Goal: Task Accomplishment & Management: Manage account settings

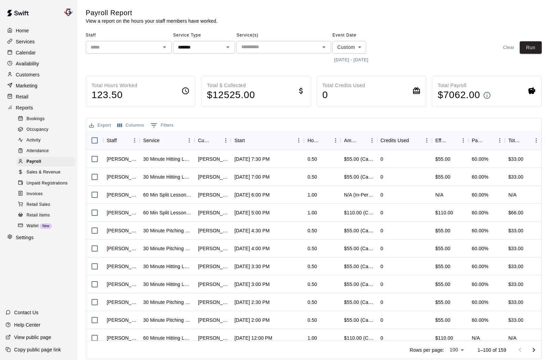
click at [26, 50] on p "Calendar" at bounding box center [26, 52] width 20 height 7
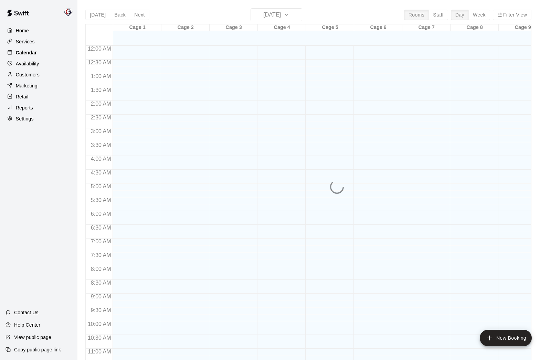
scroll to position [318, 0]
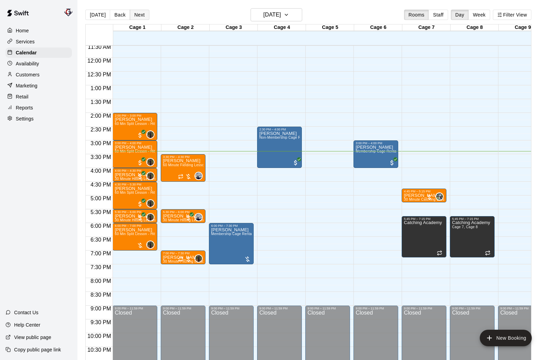
click at [136, 15] on button "Next" at bounding box center [139, 15] width 19 height 10
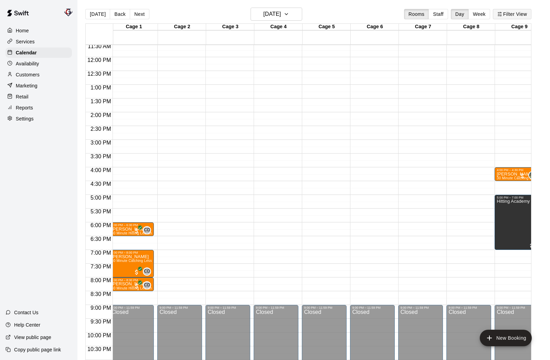
scroll to position [1, 0]
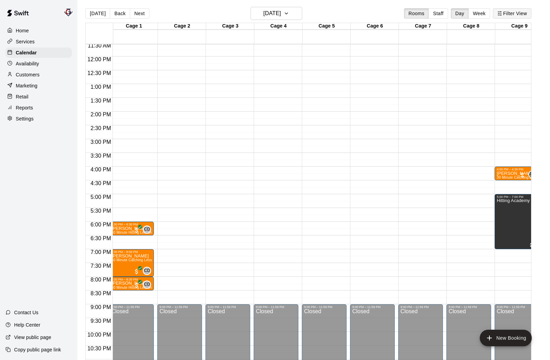
click at [507, 15] on button "Filter View" at bounding box center [511, 13] width 39 height 10
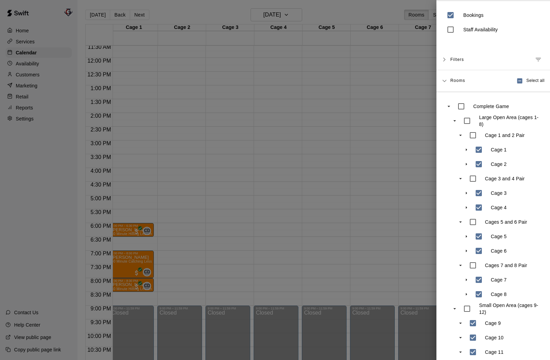
scroll to position [0, 0]
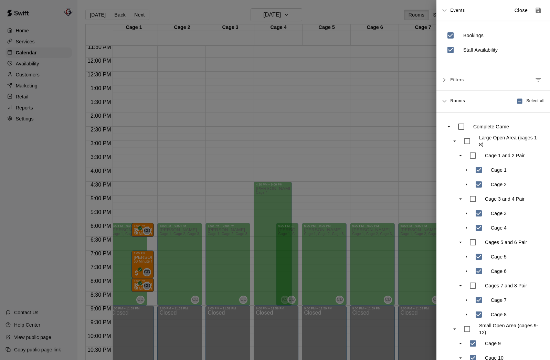
click at [393, 155] on div at bounding box center [275, 180] width 550 height 360
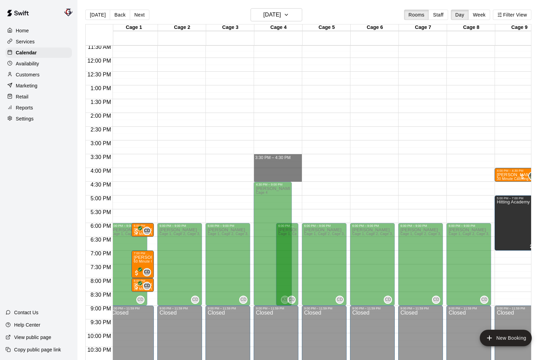
drag, startPoint x: 262, startPoint y: 155, endPoint x: 268, endPoint y: 177, distance: 23.2
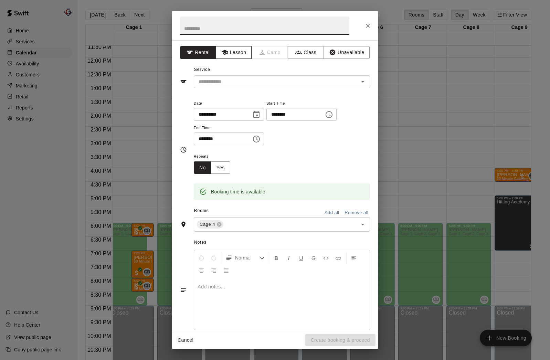
click at [223, 49] on icon "button" at bounding box center [224, 52] width 7 height 7
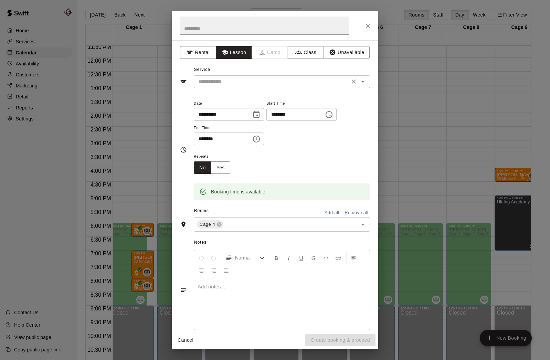
click at [238, 81] on input "text" at bounding box center [272, 81] width 152 height 9
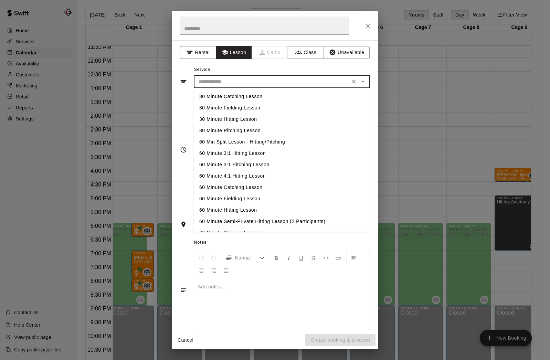
click at [247, 209] on li "60 Minute Hitting Lesson" at bounding box center [282, 209] width 176 height 11
type input "**********"
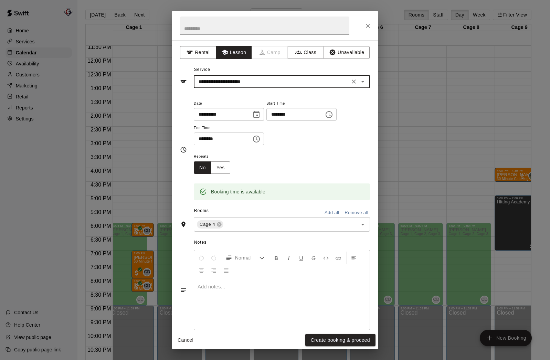
click at [342, 338] on button "Create booking & proceed" at bounding box center [340, 340] width 70 height 13
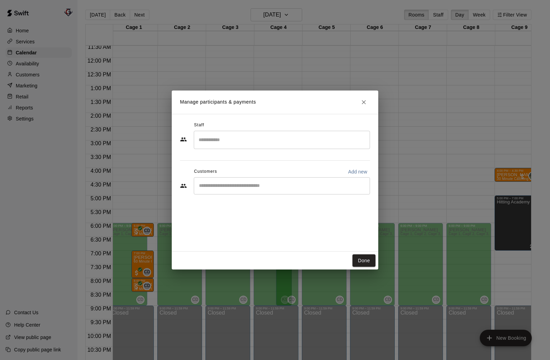
click at [257, 142] on input "Search staff" at bounding box center [282, 140] width 170 height 12
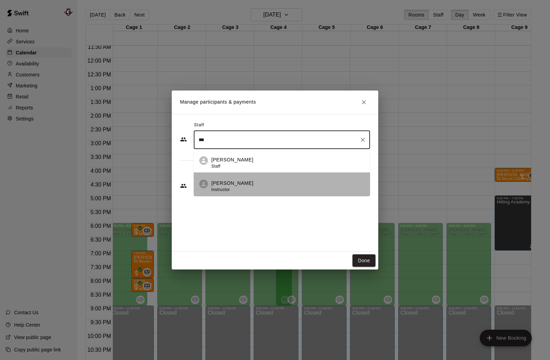
click at [227, 186] on div "[PERSON_NAME] Instructor" at bounding box center [232, 186] width 42 height 13
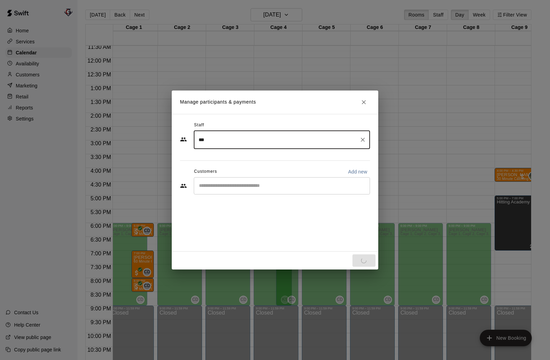
type input "***"
click at [229, 188] on input "Start typing to search customers..." at bounding box center [282, 185] width 170 height 7
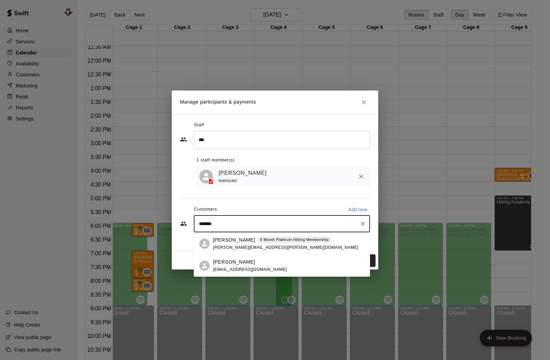
type input "********"
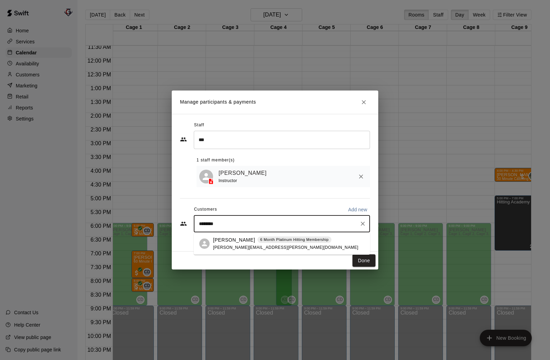
click at [244, 246] on span "[PERSON_NAME][EMAIL_ADDRESS][PERSON_NAME][DOMAIN_NAME]" at bounding box center [285, 247] width 145 height 5
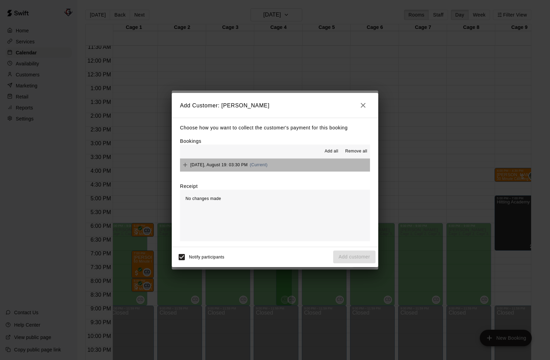
click at [205, 163] on span "[DATE], August 19: 03:30 PM" at bounding box center [218, 164] width 57 height 5
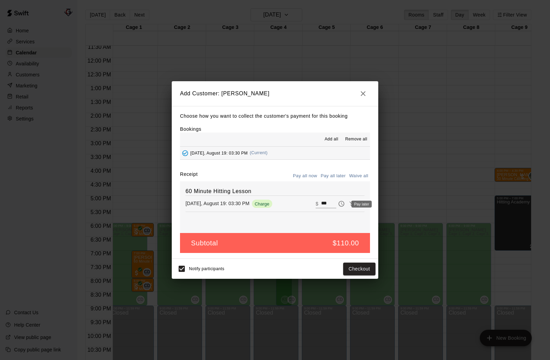
click at [342, 203] on icon "Pay later" at bounding box center [341, 203] width 7 height 7
click at [366, 270] on button "Add customer" at bounding box center [354, 268] width 42 height 13
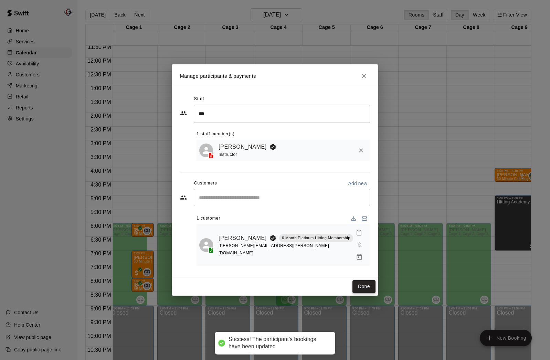
click at [362, 282] on button "Done" at bounding box center [363, 286] width 23 height 13
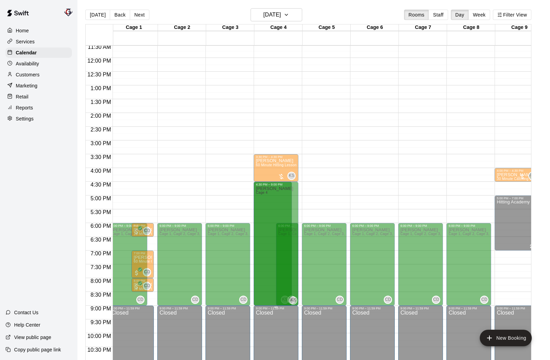
drag, startPoint x: 274, startPoint y: 300, endPoint x: 274, endPoint y: 307, distance: 7.6
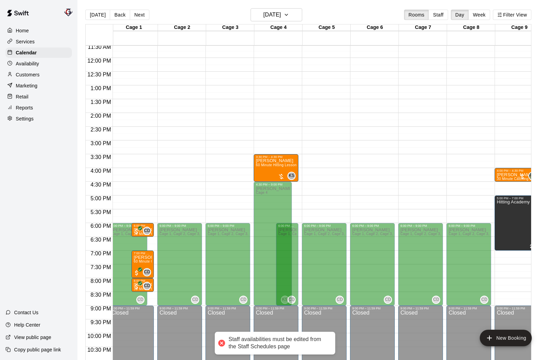
click at [243, 215] on div "12:00 AM – 10:00 AM Closed 6:00 PM – 9:00 PM [PERSON_NAME] 1, Cage 2, Cage 3, C…" at bounding box center [227, 58] width 45 height 660
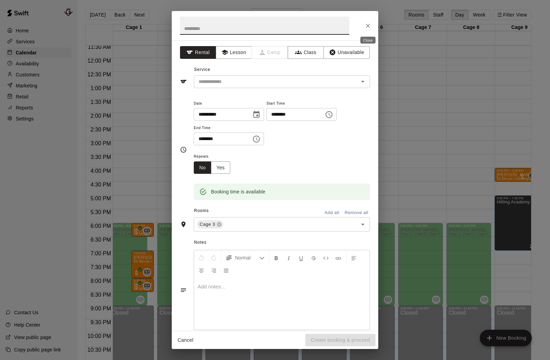
drag, startPoint x: 370, startPoint y: 25, endPoint x: 382, endPoint y: 26, distance: 11.8
click at [370, 25] on icon "Close" at bounding box center [367, 25] width 7 height 7
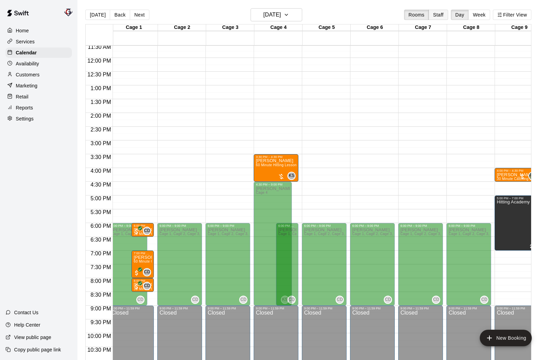
click at [437, 16] on button "Staff" at bounding box center [438, 15] width 20 height 10
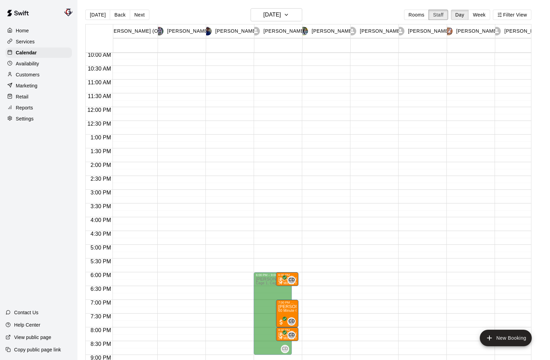
scroll to position [346, 3]
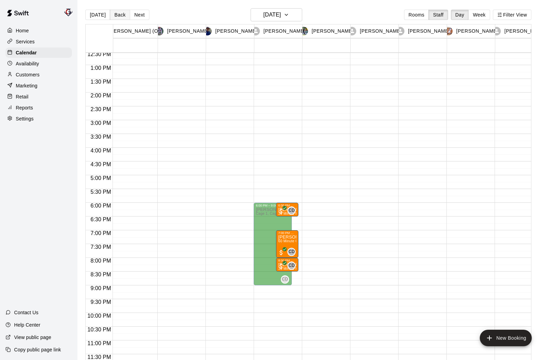
click at [115, 13] on button "Back" at bounding box center [120, 15] width 20 height 10
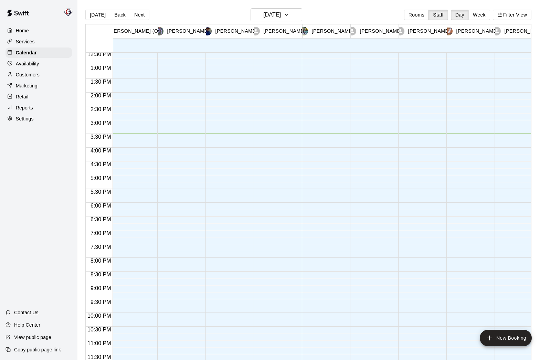
click at [136, 15] on button "Next" at bounding box center [139, 15] width 19 height 10
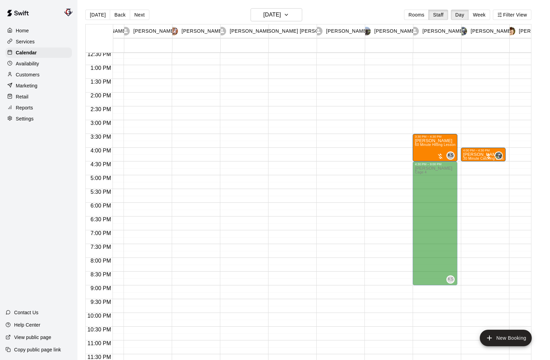
scroll to position [0, 371]
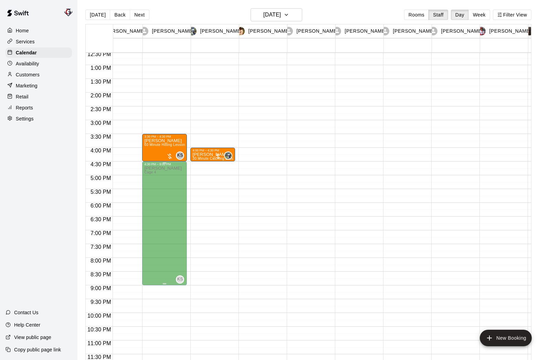
click at [164, 168] on p "[PERSON_NAME]" at bounding box center [162, 168] width 37 height 0
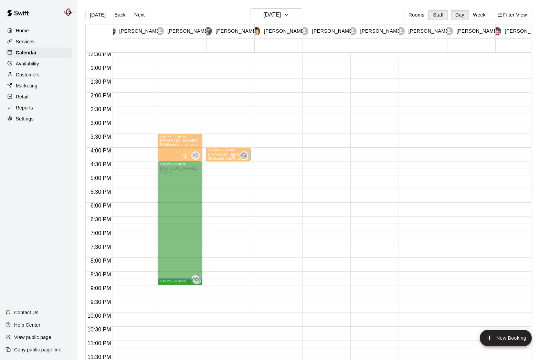
drag, startPoint x: 181, startPoint y: 166, endPoint x: 191, endPoint y: 287, distance: 121.2
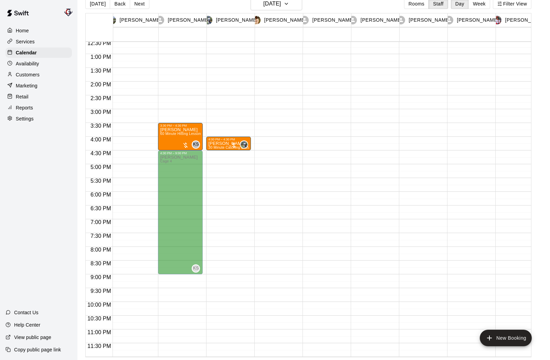
click at [26, 64] on p "Availability" at bounding box center [27, 63] width 23 height 7
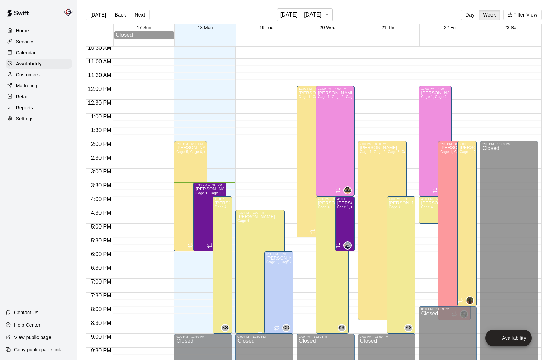
click at [265, 217] on p "[PERSON_NAME]" at bounding box center [255, 217] width 37 height 0
click at [245, 225] on icon "edit" at bounding box center [244, 224] width 6 height 6
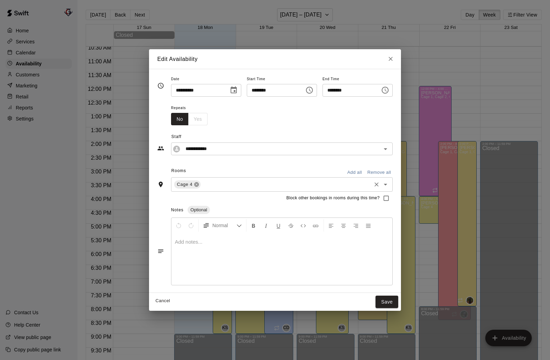
click at [195, 184] on icon at bounding box center [196, 184] width 4 height 4
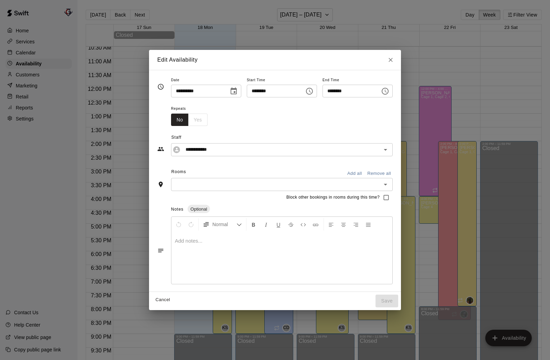
click at [192, 183] on input "text" at bounding box center [276, 184] width 206 height 9
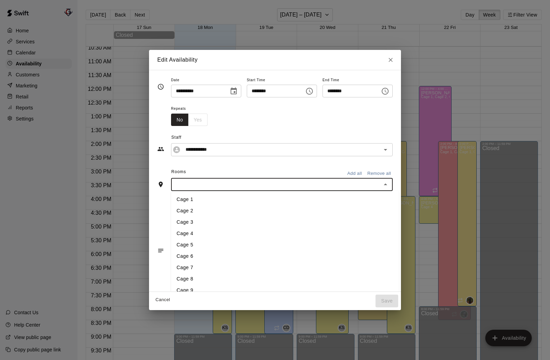
drag, startPoint x: 195, startPoint y: 234, endPoint x: 256, endPoint y: 169, distance: 88.6
click at [195, 234] on li "Cage 4" at bounding box center [285, 233] width 228 height 11
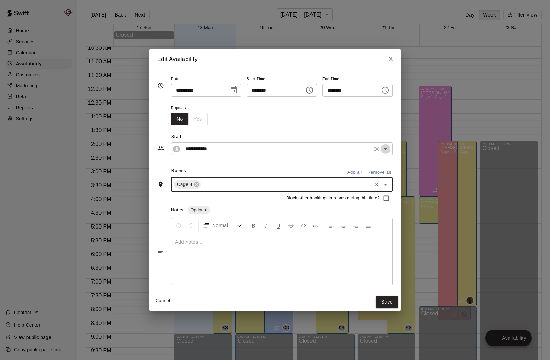
click at [389, 149] on icon "Open" at bounding box center [385, 149] width 8 height 8
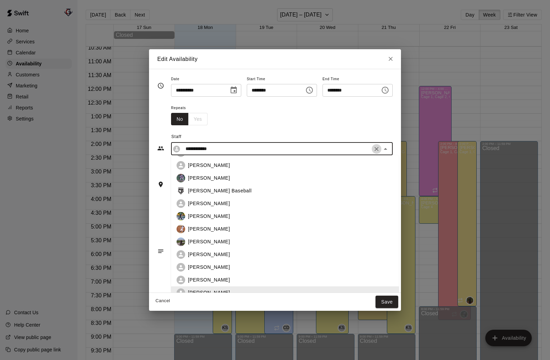
click at [378, 149] on icon "Clear" at bounding box center [376, 148] width 7 height 7
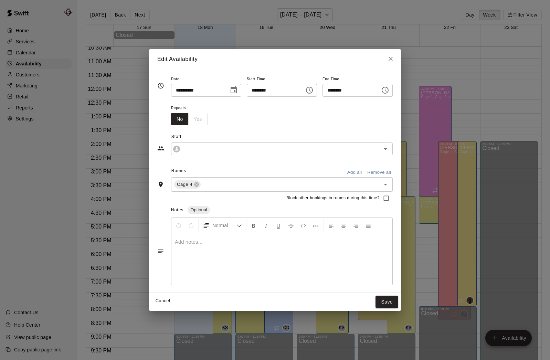
type input "**********"
click at [356, 131] on span "Staff" at bounding box center [281, 136] width 221 height 11
click at [378, 148] on icon "Clear" at bounding box center [376, 148] width 7 height 7
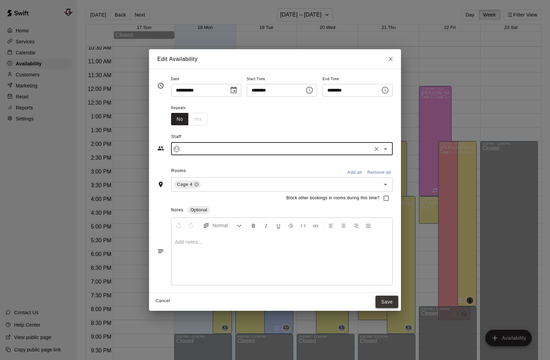
type input "**********"
click at [393, 301] on button "Save" at bounding box center [386, 301] width 23 height 13
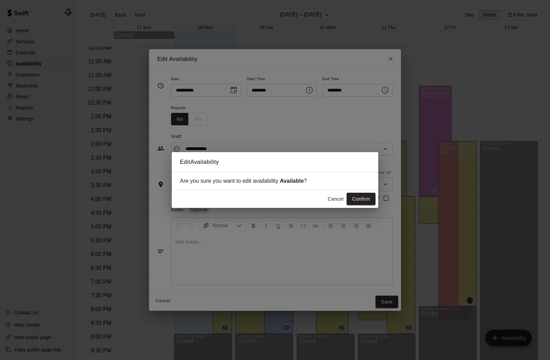
click at [362, 198] on button "Confirm" at bounding box center [360, 199] width 29 height 13
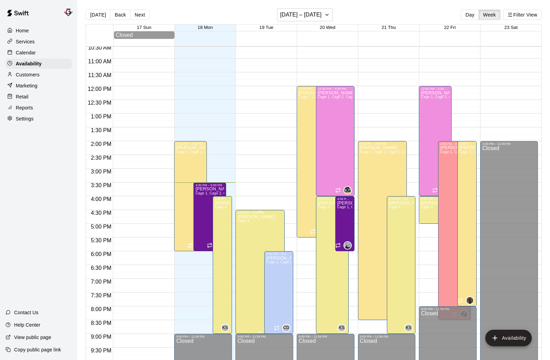
click at [247, 239] on icon "delete" at bounding box center [244, 239] width 8 height 8
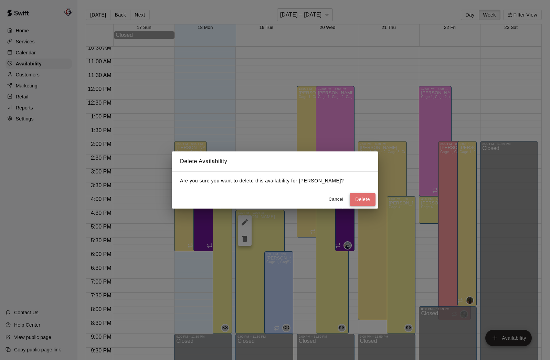
click at [367, 199] on button "Delete" at bounding box center [362, 199] width 26 height 13
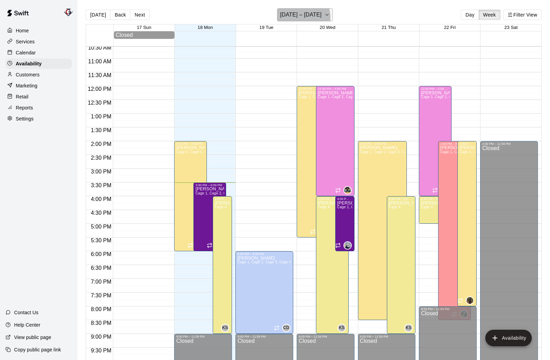
click at [297, 18] on h6 "[DATE] – [DATE]" at bounding box center [301, 15] width 42 height 10
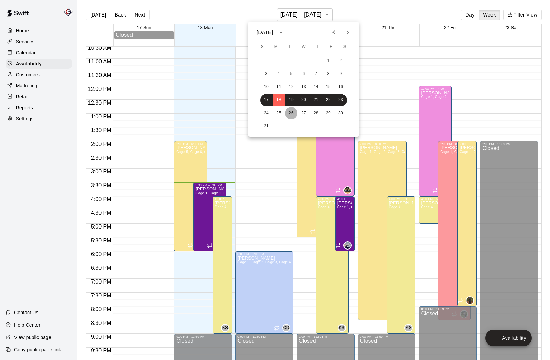
click at [292, 111] on button "26" at bounding box center [291, 113] width 12 height 12
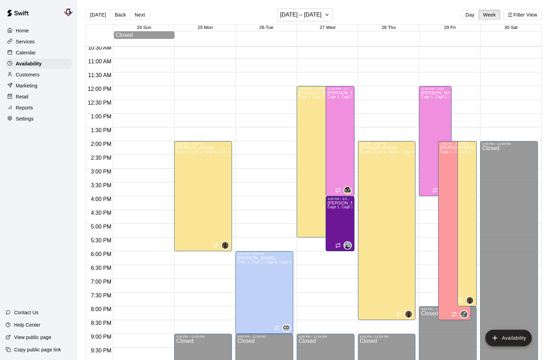
click at [24, 50] on p "Calendar" at bounding box center [26, 52] width 20 height 7
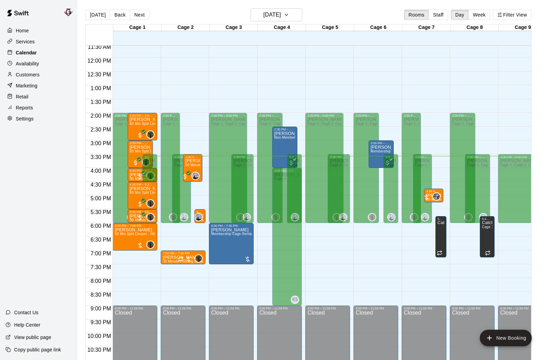
scroll to position [11, 0]
